Goal: Check status: Check status

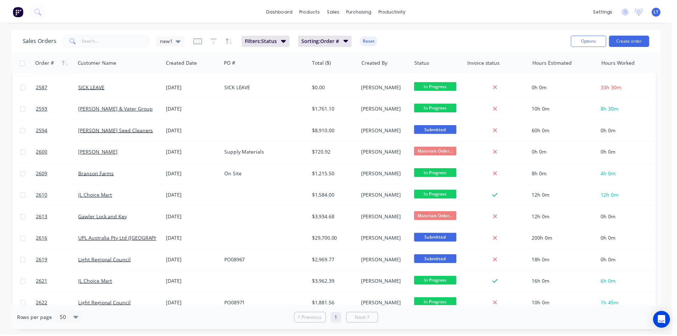
scroll to position [301, 0]
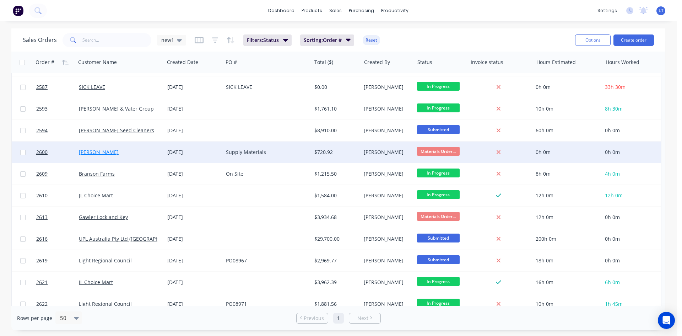
click at [103, 151] on link "[PERSON_NAME]" at bounding box center [99, 151] width 40 height 7
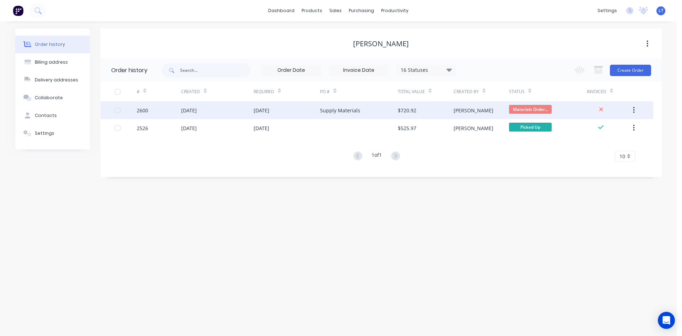
click at [244, 110] on div "[DATE]" at bounding box center [217, 110] width 72 height 18
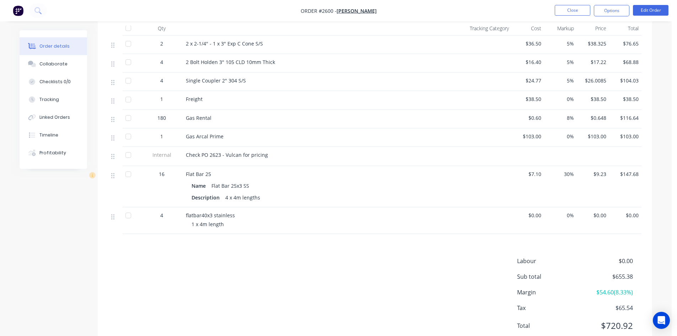
scroll to position [249, 0]
drag, startPoint x: 172, startPoint y: 214, endPoint x: 160, endPoint y: 214, distance: 12.4
click at [160, 214] on div "4" at bounding box center [161, 214] width 37 height 7
click at [645, 9] on button "Edit Order" at bounding box center [651, 10] width 36 height 11
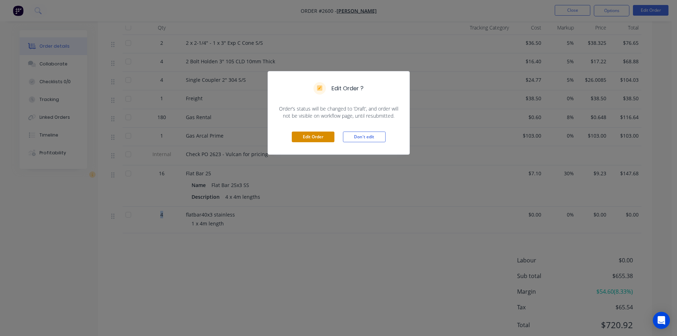
click at [307, 134] on button "Edit Order" at bounding box center [313, 136] width 43 height 11
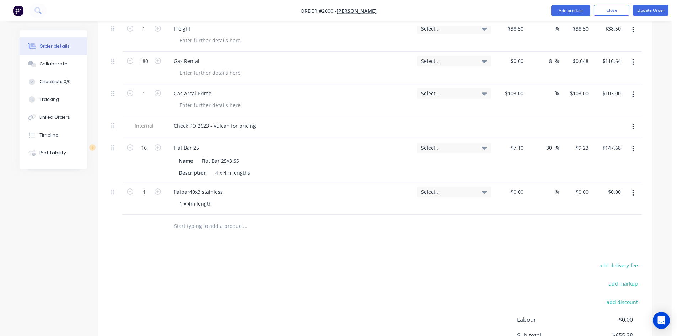
scroll to position [445, 0]
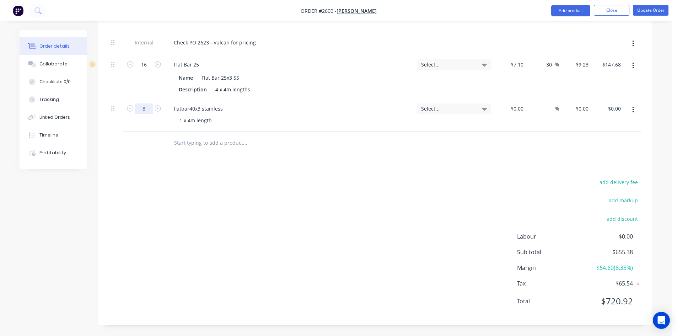
type input "8"
click at [204, 200] on div "add delivery fee add markup add discount Labour $0.00 Sub total $655.38 Margin …" at bounding box center [374, 245] width 533 height 137
type input "4"
type input "$36.92"
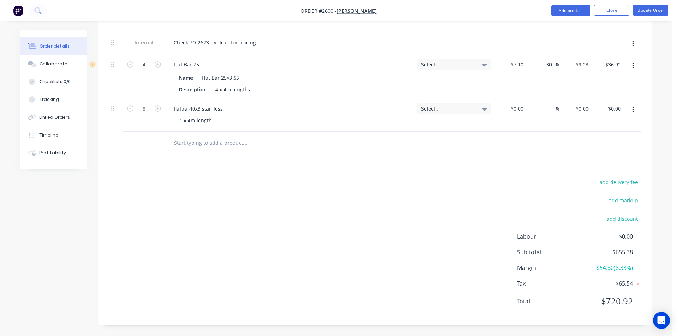
click at [352, 247] on div "add delivery fee add markup add discount Labour $0.00 Sub total $655.38 Margin …" at bounding box center [374, 245] width 533 height 137
click at [56, 115] on div "Linked Orders" at bounding box center [54, 117] width 31 height 6
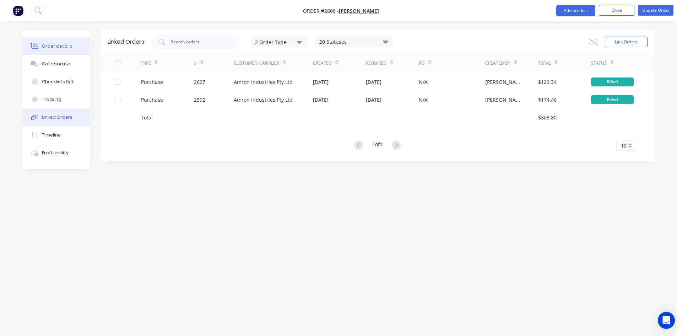
click at [54, 46] on div "Order details" at bounding box center [57, 46] width 30 height 6
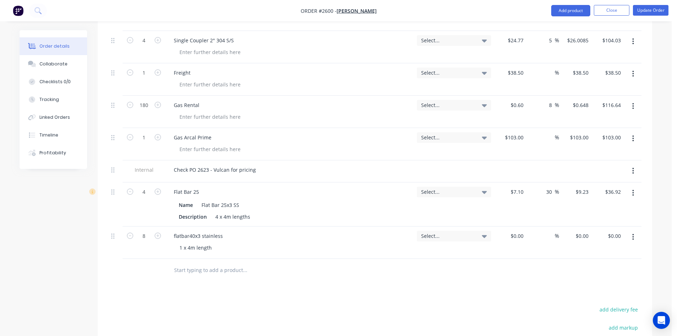
scroll to position [320, 0]
click at [647, 11] on button "Update Order" at bounding box center [651, 10] width 36 height 11
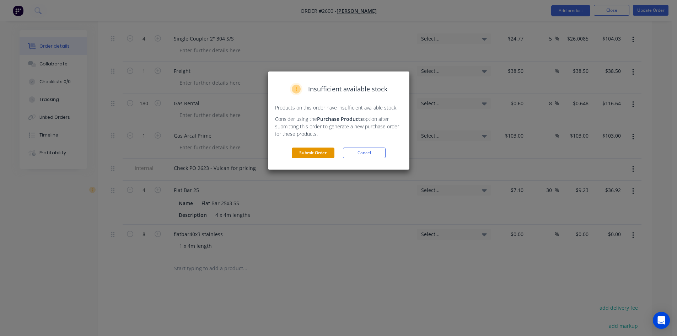
click at [326, 156] on button "Submit Order" at bounding box center [313, 152] width 43 height 11
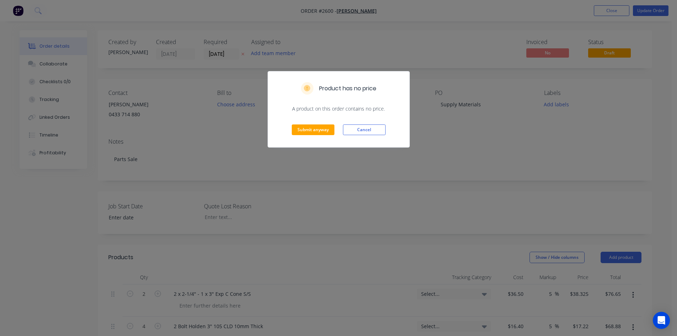
scroll to position [36, 0]
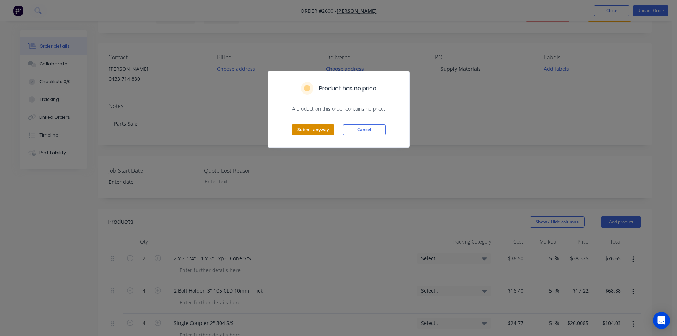
click at [320, 129] on button "Submit anyway" at bounding box center [313, 129] width 43 height 11
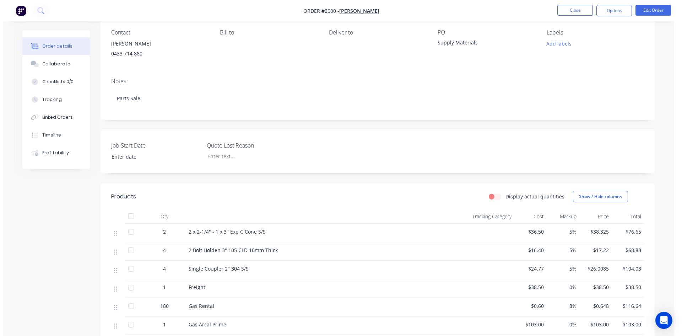
scroll to position [0, 0]
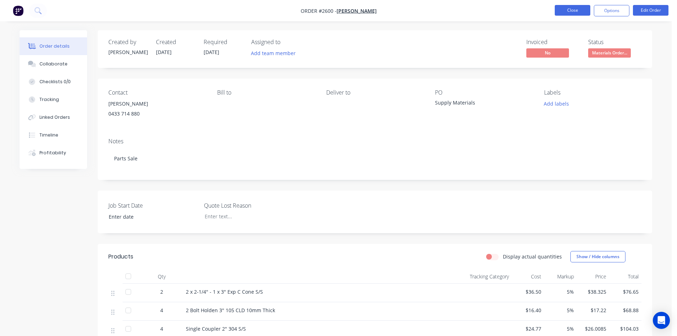
click at [579, 11] on button "Close" at bounding box center [573, 10] width 36 height 11
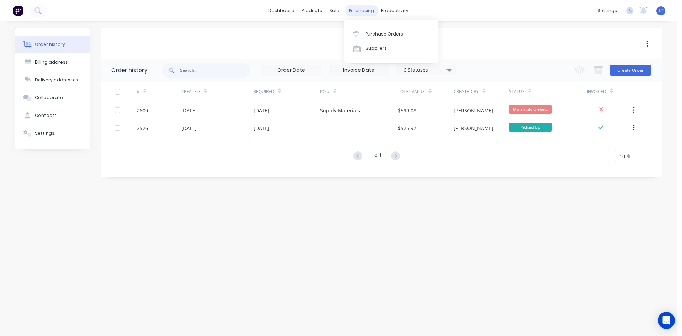
click at [365, 15] on div "purchasing" at bounding box center [361, 10] width 32 height 11
click at [373, 36] on div "Purchase Orders" at bounding box center [385, 34] width 38 height 6
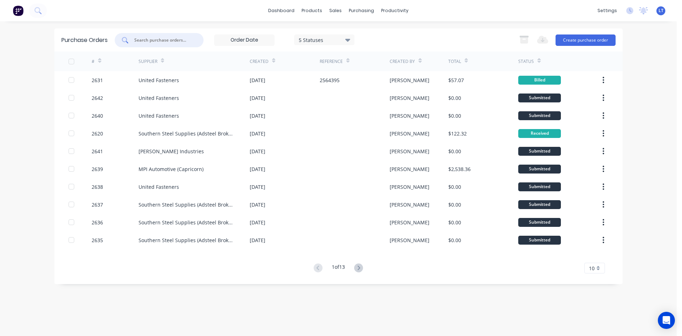
click at [157, 43] on input "text" at bounding box center [163, 40] width 59 height 7
type input "2063"
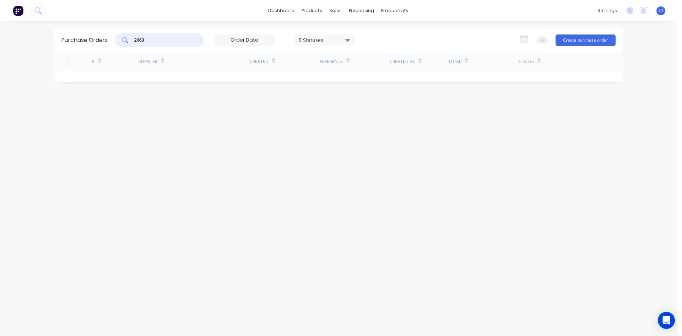
click at [348, 40] on icon at bounding box center [347, 40] width 5 height 3
click at [370, 56] on div at bounding box center [372, 58] width 14 height 14
click at [229, 114] on div "Purchase Orders 2063 7 Statuses 7 Statuses Export to Excel (XLSX) Create purcha…" at bounding box center [338, 178] width 568 height 300
click at [161, 43] on input "2063" at bounding box center [163, 40] width 59 height 7
click at [123, 40] on icon at bounding box center [125, 40] width 6 height 6
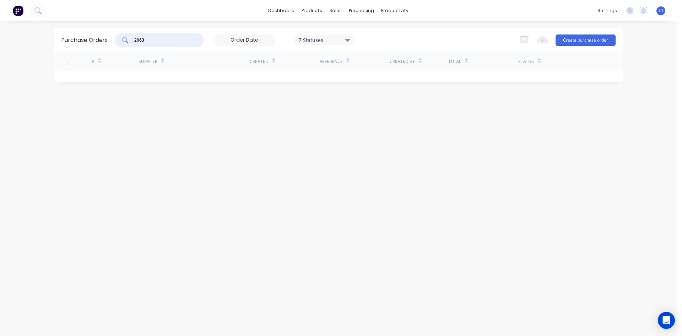
click at [158, 40] on input "2063" at bounding box center [163, 40] width 59 height 7
click at [378, 33] on div "Purchase Orders" at bounding box center [385, 34] width 38 height 6
drag, startPoint x: 151, startPoint y: 43, endPoint x: 102, endPoint y: 41, distance: 49.1
click at [102, 41] on div "Purchase Orders 2063 7 Statuses 7 Statuses Export to Excel (XLSX) Create purcha…" at bounding box center [338, 39] width 568 height 23
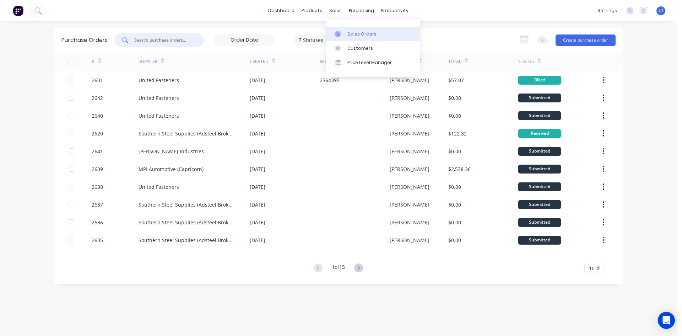
click at [363, 36] on div "Sales Orders" at bounding box center [361, 34] width 29 height 6
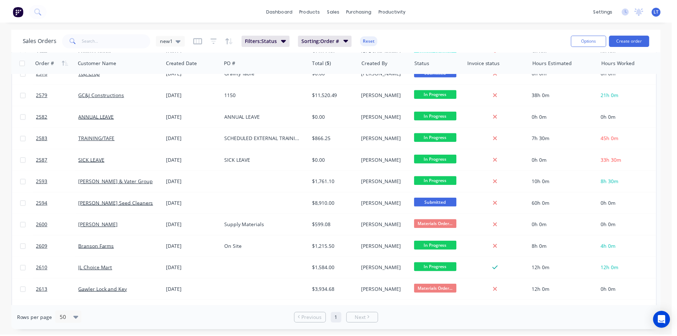
scroll to position [249, 0]
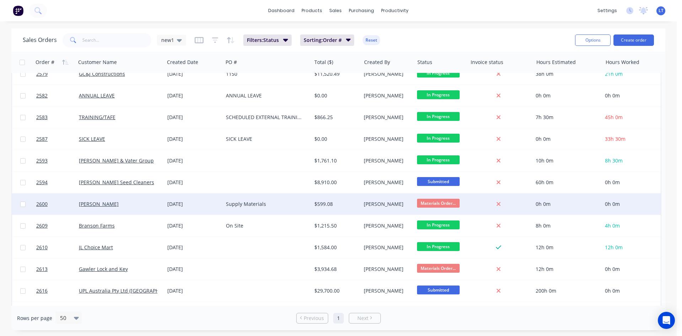
click at [156, 205] on div "[PERSON_NAME]" at bounding box center [118, 203] width 79 height 7
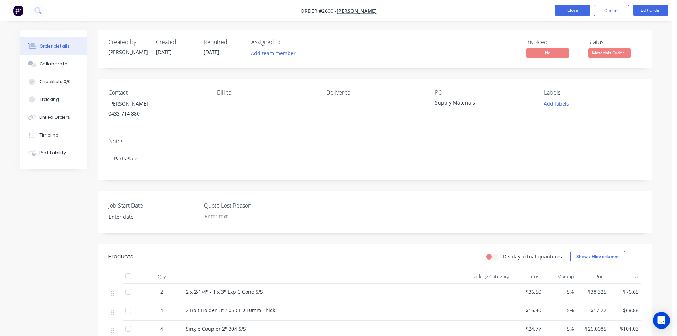
click at [575, 13] on button "Close" at bounding box center [573, 10] width 36 height 11
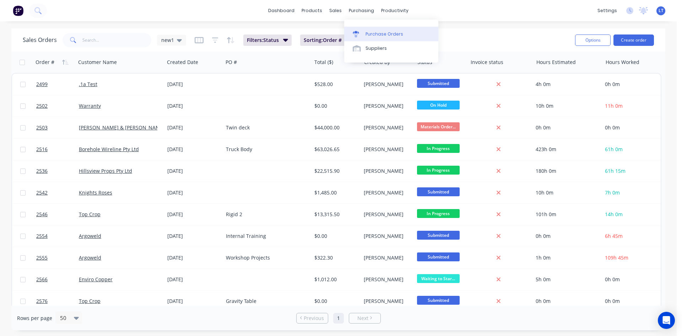
click at [375, 33] on div "Purchase Orders" at bounding box center [385, 34] width 38 height 6
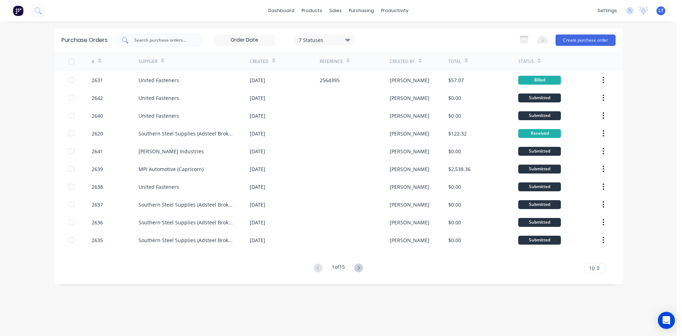
click at [185, 40] on input "text" at bounding box center [163, 40] width 59 height 7
type input "2623"
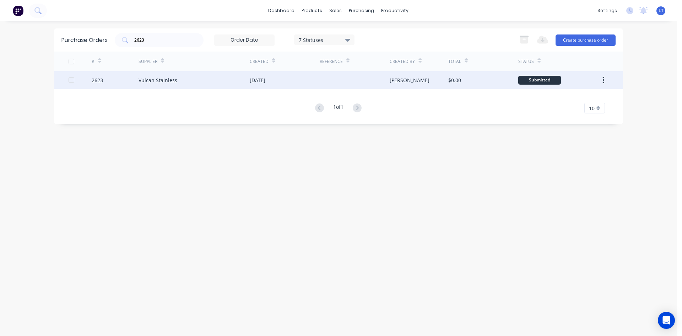
click at [208, 76] on div "Vulcan Stainless" at bounding box center [194, 80] width 111 height 18
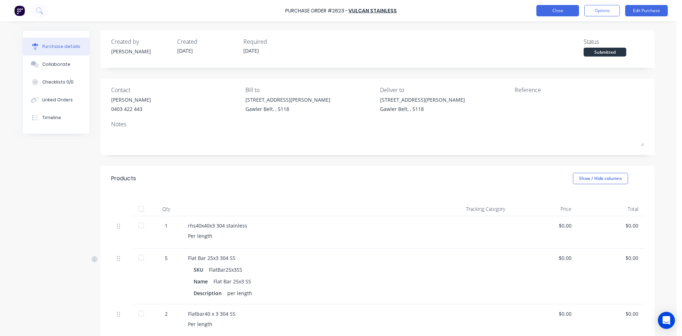
click at [550, 10] on button "Close" at bounding box center [557, 10] width 43 height 11
